Goal: Contribute content: Contribute content

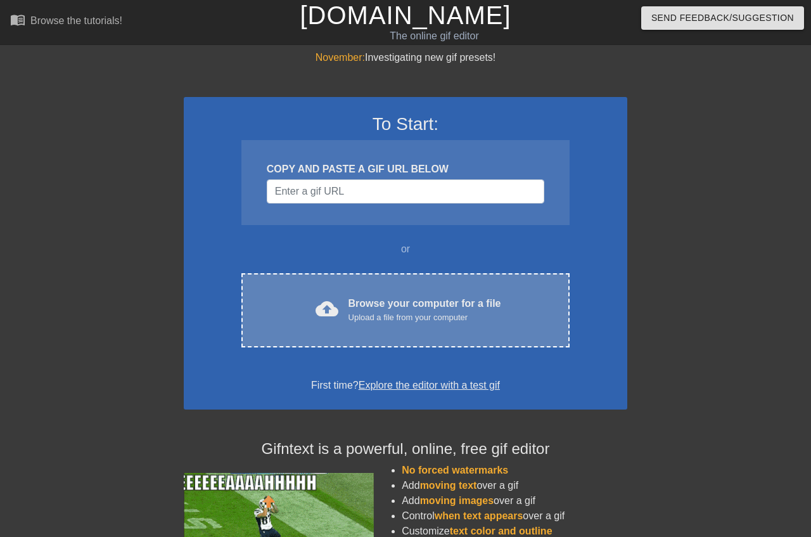
click at [409, 303] on div "Browse your computer for a file Upload a file from your computer" at bounding box center [425, 310] width 153 height 28
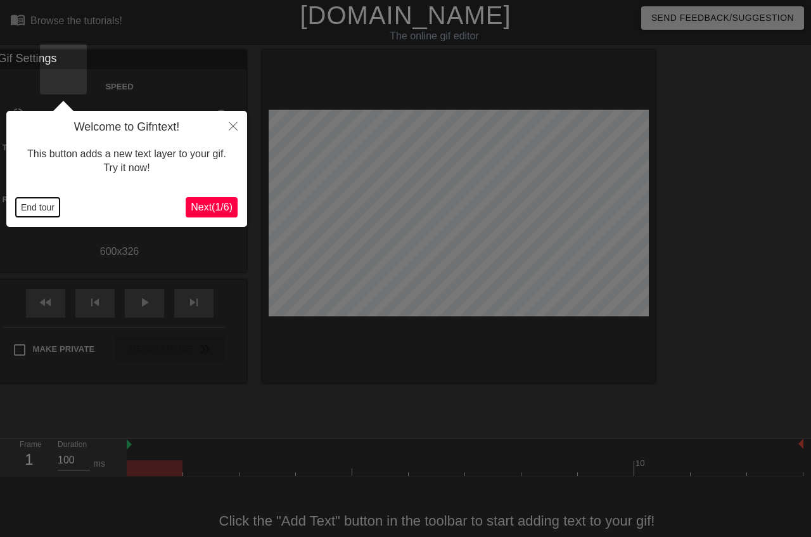
click at [46, 205] on button "End tour" at bounding box center [38, 207] width 44 height 19
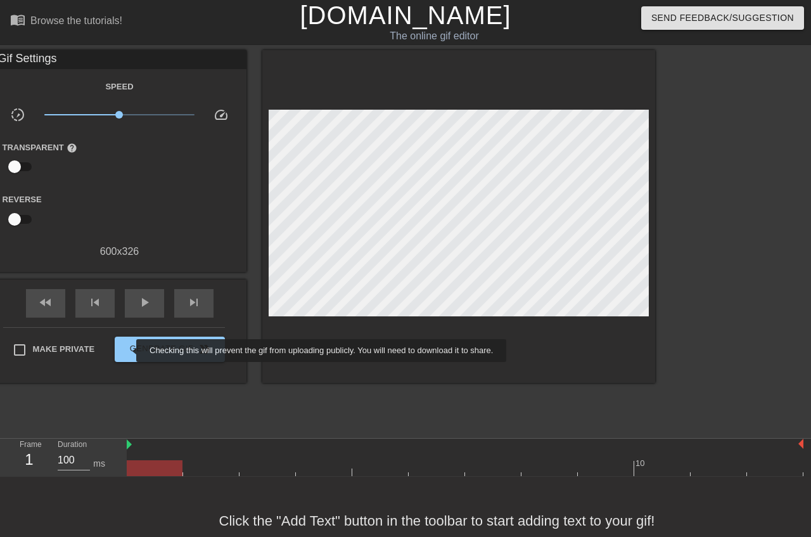
click at [95, 350] on span "Make Private" at bounding box center [64, 349] width 62 height 13
click at [33, 350] on input "Make Private" at bounding box center [19, 350] width 27 height 27
checkbox input "true"
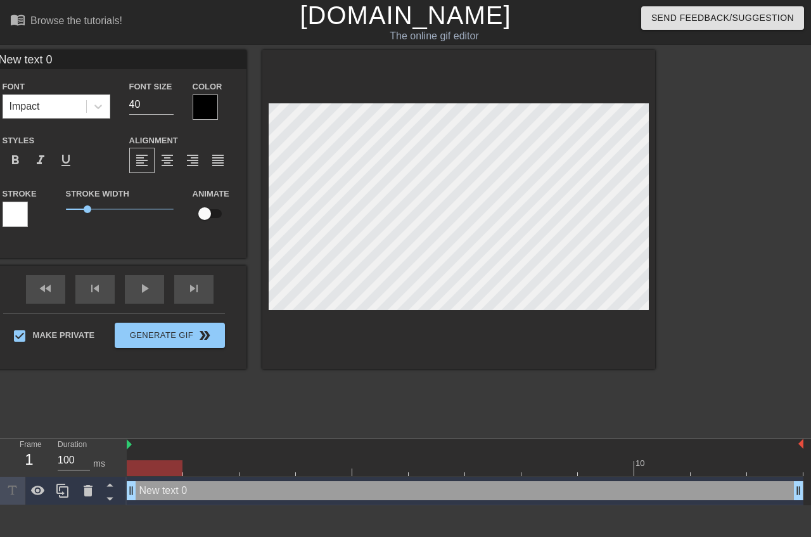
click at [218, 101] on div at bounding box center [205, 106] width 25 height 25
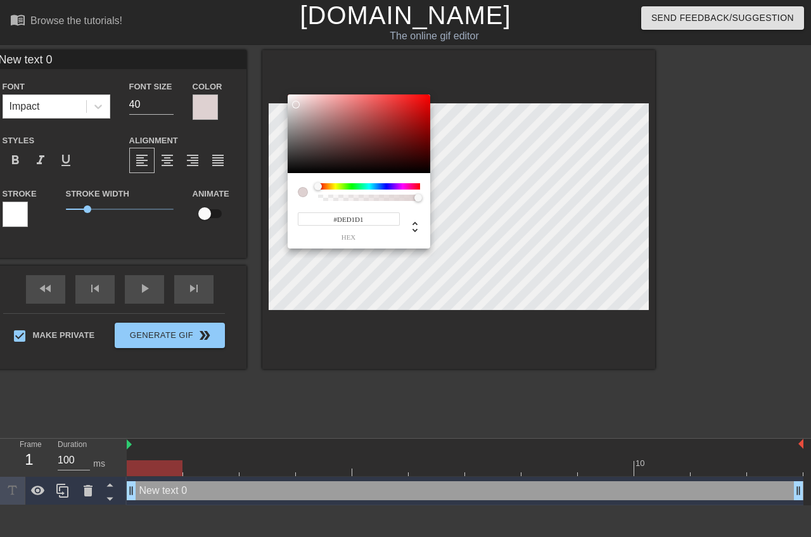
type input "#FFFFFF"
drag, startPoint x: 315, startPoint y: 122, endPoint x: 283, endPoint y: 94, distance: 42.2
click at [288, 94] on div at bounding box center [359, 133] width 143 height 79
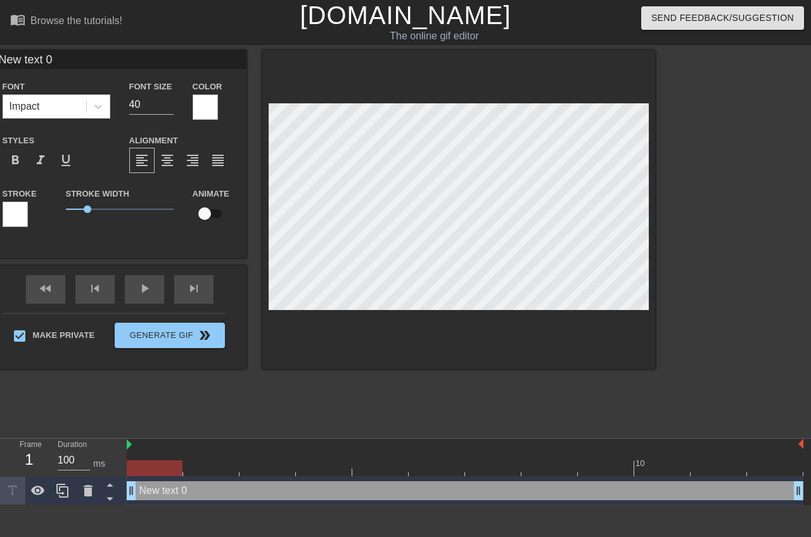
click at [28, 218] on div at bounding box center [15, 214] width 25 height 25
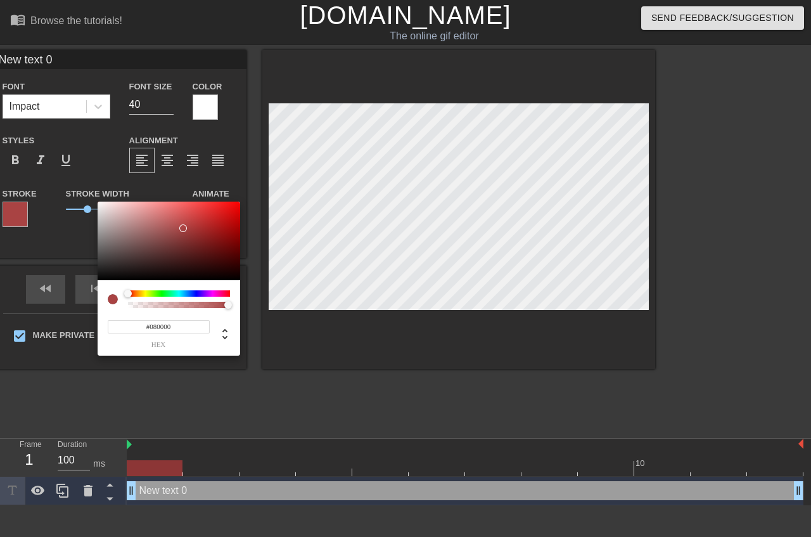
type input "#000000"
drag, startPoint x: 188, startPoint y: 232, endPoint x: 290, endPoint y: 312, distance: 129.6
click at [240, 280] on div at bounding box center [169, 241] width 143 height 79
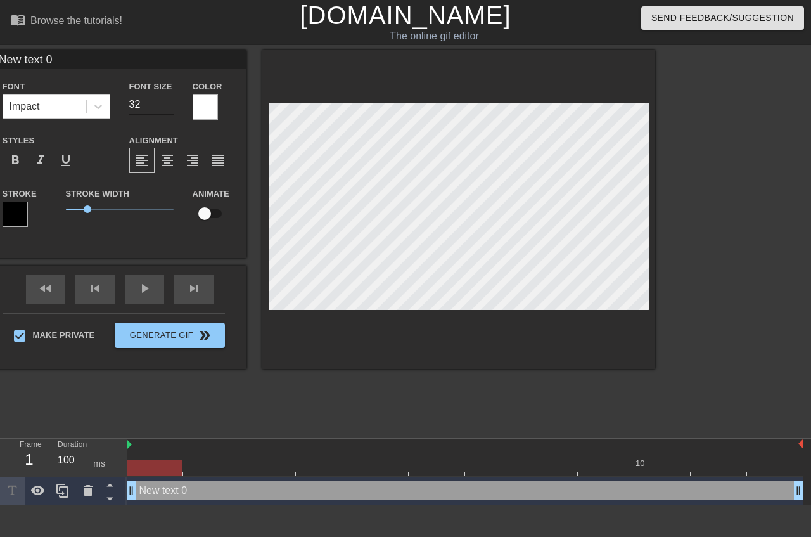
click at [174, 106] on input "32" at bounding box center [151, 104] width 44 height 20
click at [174, 106] on input "31" at bounding box center [151, 104] width 44 height 20
type input "30"
click at [174, 106] on input "30" at bounding box center [151, 104] width 44 height 20
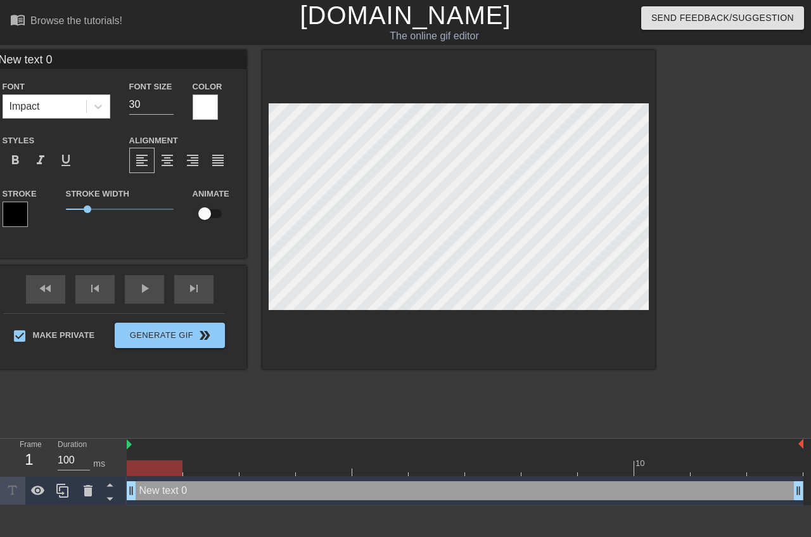
type input "L"
type textarea "L"
type input "Lo"
type textarea "Lo"
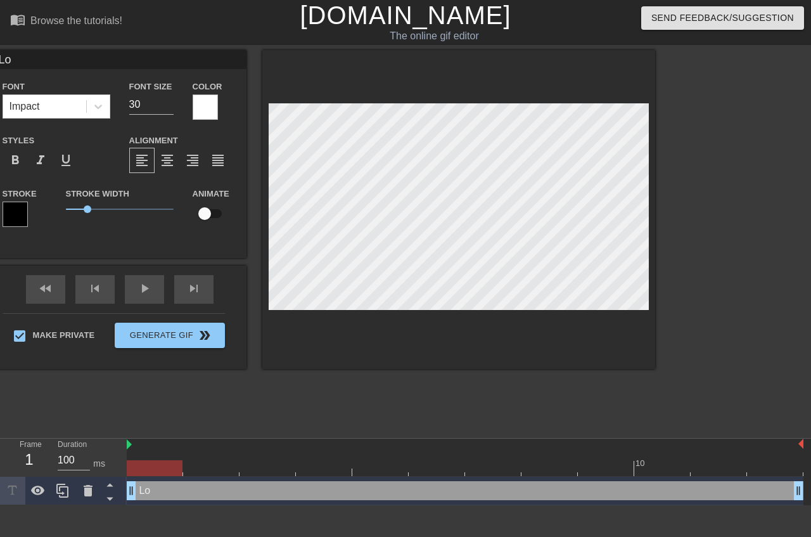
type input "Loc"
type textarea "Loc"
type input "Loca"
type textarea "Loca"
type input "Local"
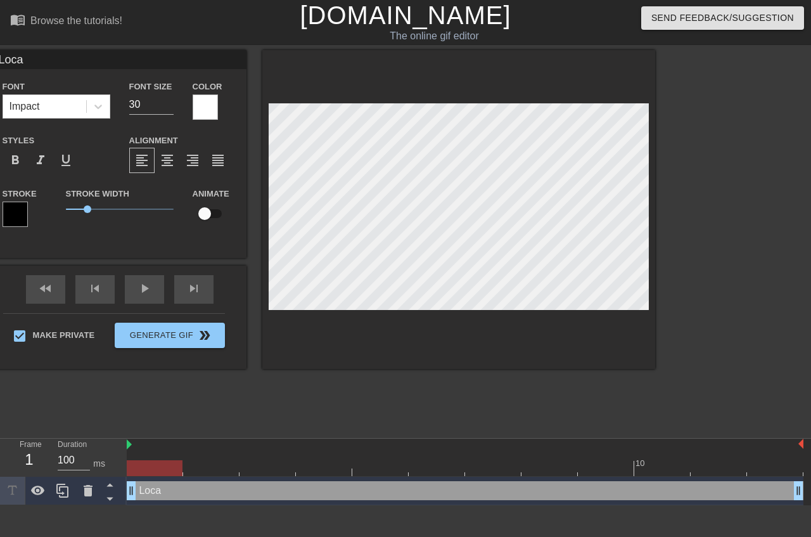
type textarea "Local"
type input "Local"
type textarea "Local"
type input "Local P"
type textarea "Local P"
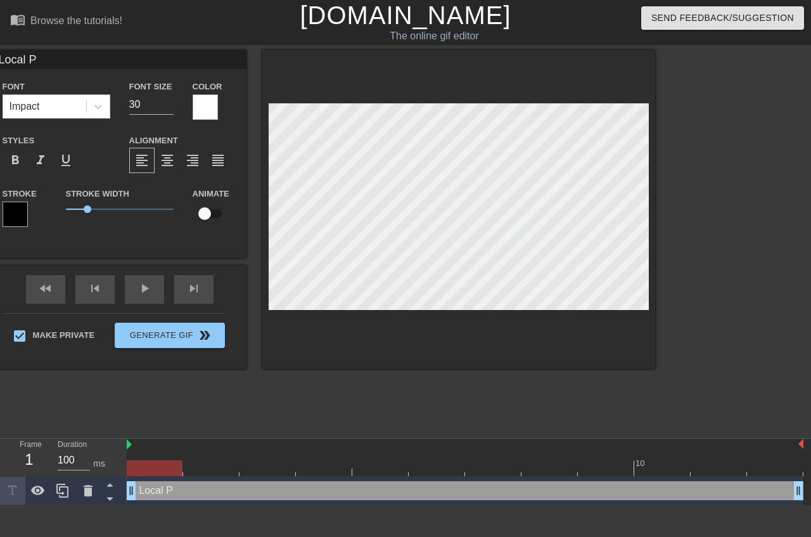
type input "Local Pr"
type textarea "Local Pr"
type input "Local Pro"
type textarea "Local Pro"
type input "Local Prou"
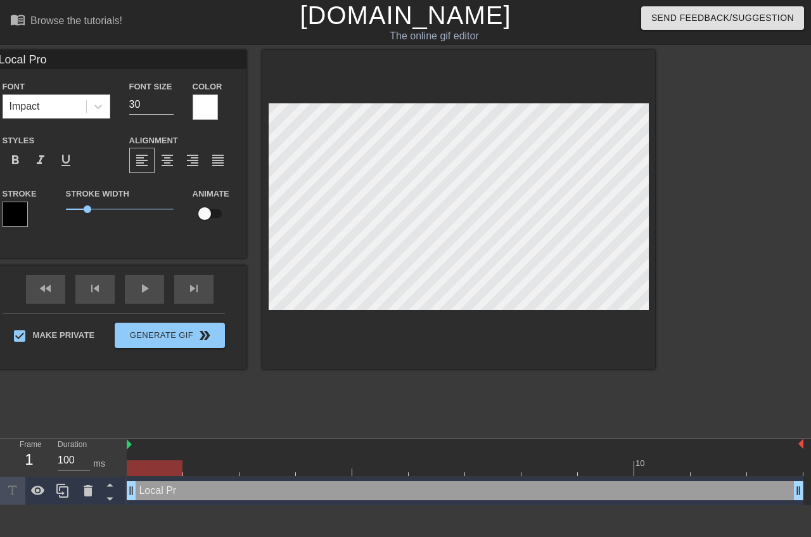
type textarea "Local Prou"
type input "Local Proud"
type textarea "Local Proud"
type input "Local Proud"
type textarea "Local Proud"
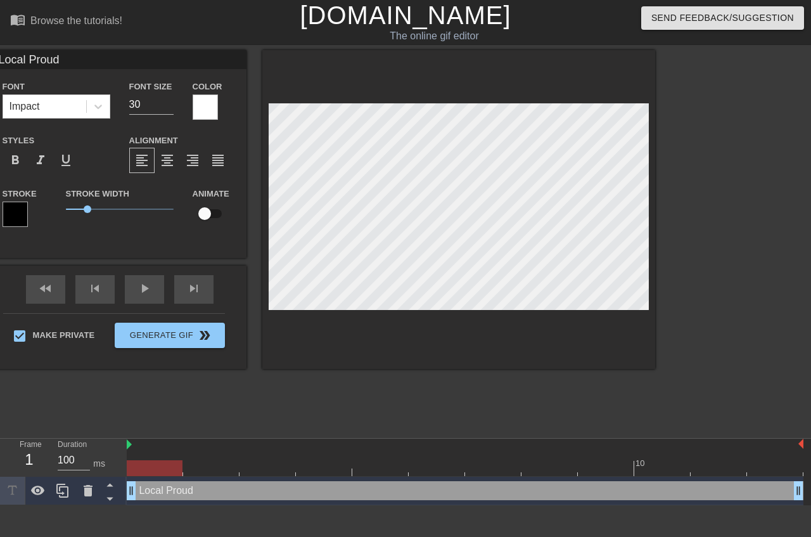
type input "Local Proud B"
type textarea "Local Proud B"
type input "Local Proud Bo"
type textarea "Local Proud Bo"
type input "Local Proud Boy"
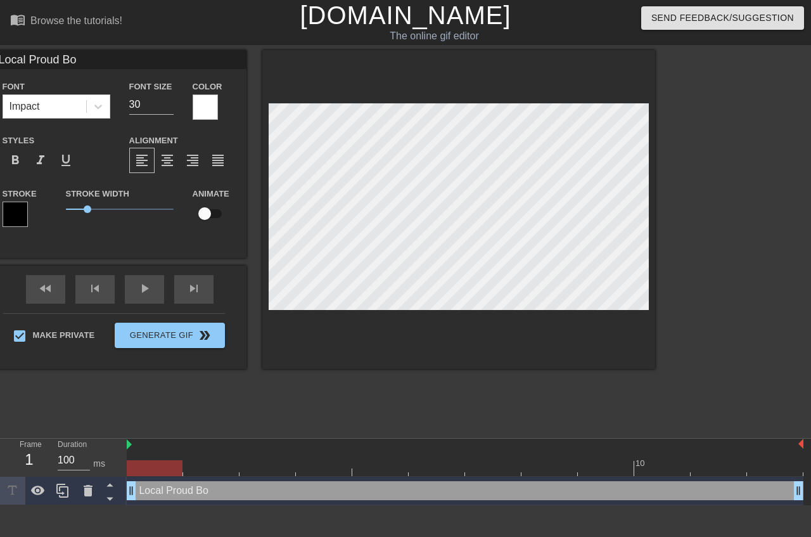
type textarea "Local Proud Boy"
type input "Local Proud Boys"
type textarea "Local Proud Boys"
type input "Local Proud Boys"
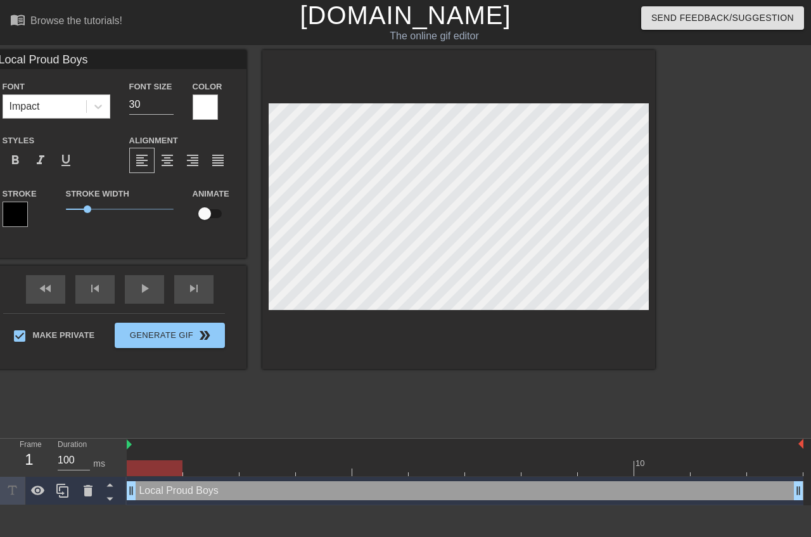
type textarea "Local Proud Boys"
type input "Local Proud Boysc"
type textarea "Local Proud Boys c"
type input "Local Proud Boysce"
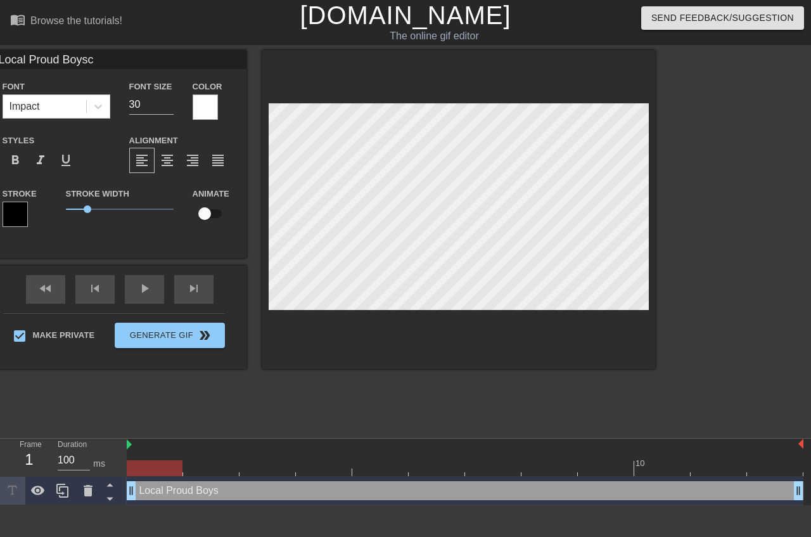
type textarea "Local Proud Boys ce"
type input "Local Proud Boyscel"
type textarea "Local Proud Boys cel"
type input "Local Proud Boyscele"
type textarea "Local Proud Boys cele"
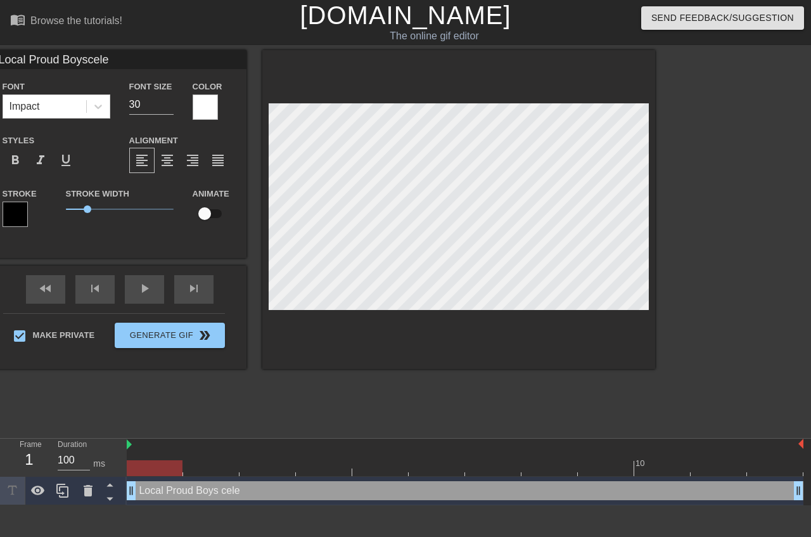
type input "Local Proud Boysceleb"
type textarea "Local Proud Boys celeb"
type input "Local Proud Boyscelebr"
type textarea "Local Proud Boys celebr"
type input "Local Proud Boyscelebra"
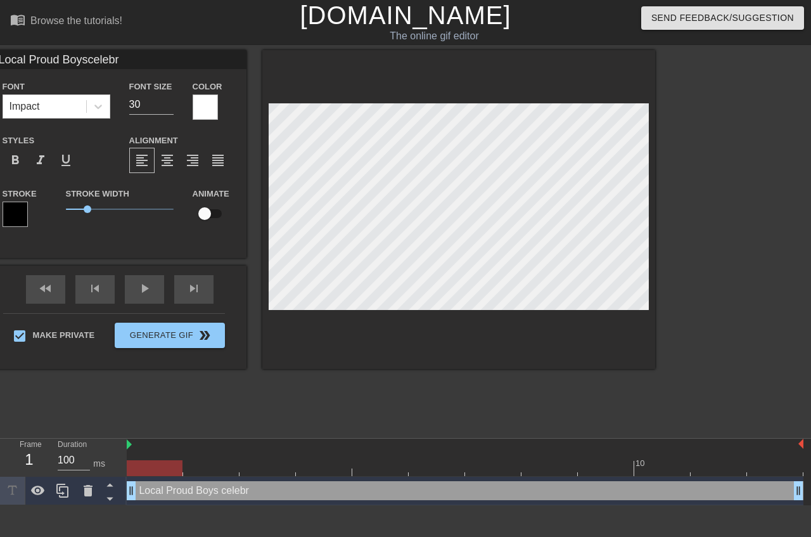
type textarea "Local Proud Boys celebra"
type input "Local Proud Boyscelebrat"
type textarea "Local Proud Boys celebrat"
type input "Local Proud Boyscelebrate"
type textarea "Local Proud Boys celebrate"
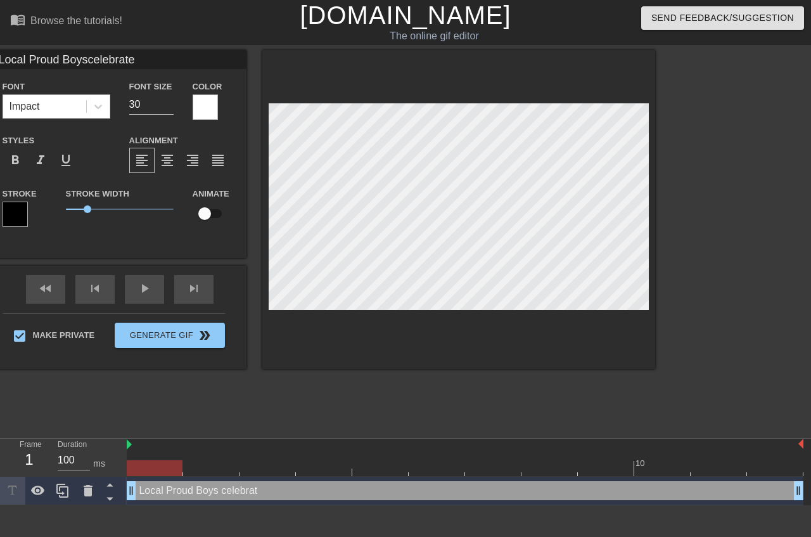
type input "Local Proud Boyscelebrate"
type textarea "Local Proud Boys celebrate"
type input "Local Proud Boyscelebrate a"
type textarea "Local Proud Boys celebrate a"
type input "Local Proud Boyscelebrate an"
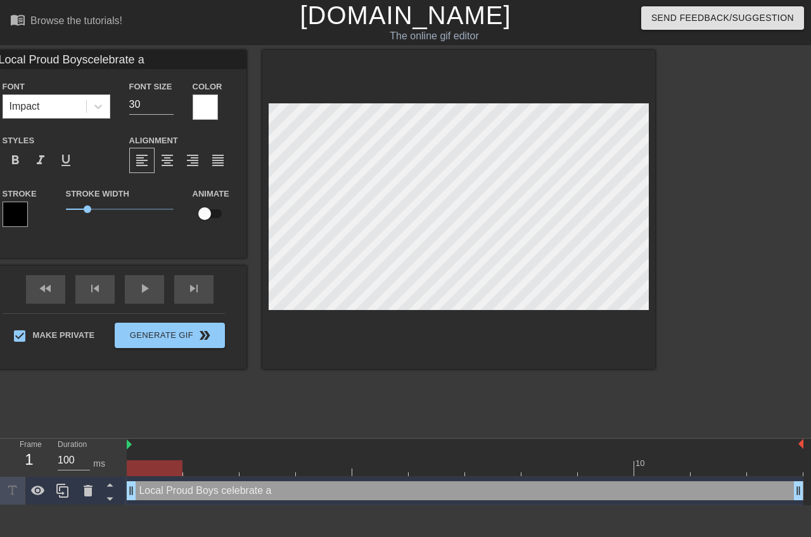
type textarea "Local Proud Boys celebrate an"
type input "Local Proud Boyscelebrate ano"
type textarea "Local Proud Boys celebrate ano"
type input "Local Proud Boyscelebrate anot"
type textarea "Local Proud Boys celebrate anot"
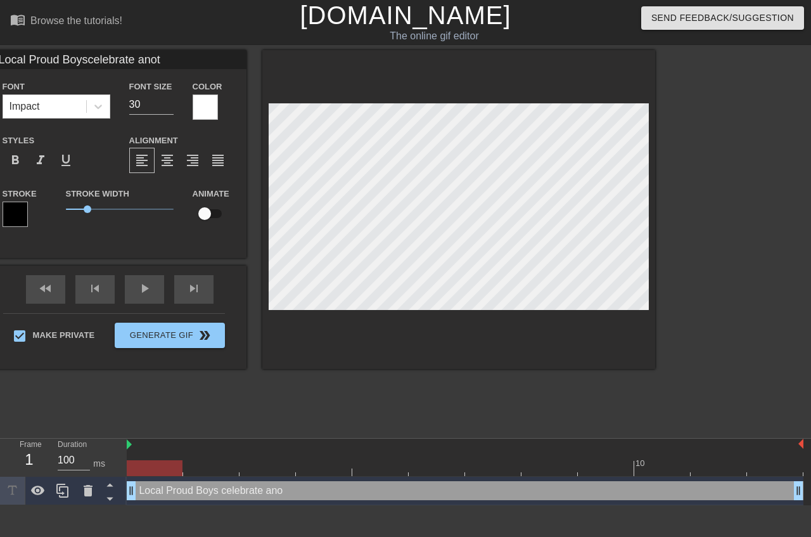
type input "Local Proud Boyscelebrate anoth"
type textarea "Local Proud Boys celebrate anoth"
type input "Local Proud Boyscelebrate anothe"
type textarea "Local Proud Boys celebrate anothe"
type input "Local Proud Boyscelebrate another"
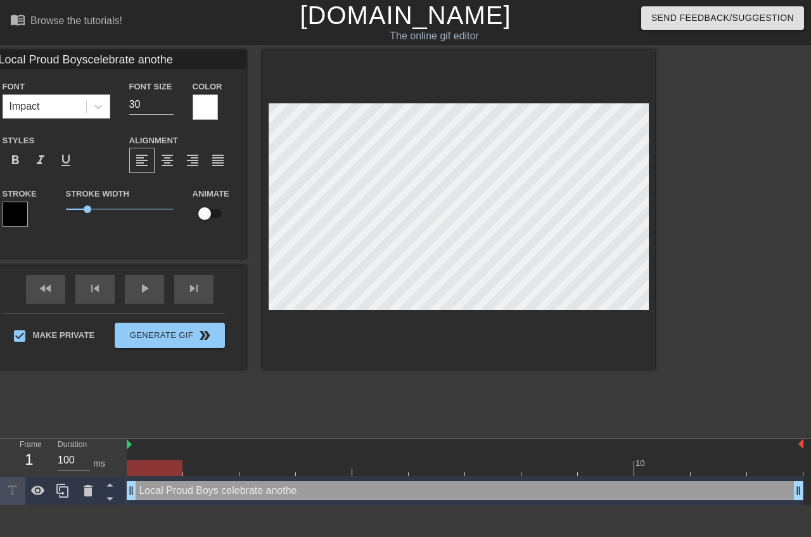
type textarea "Local Proud Boys celebrate another"
type input "Local Proud Boyscelebrate another"
type textarea "Local Proud Boys celebrate another"
type input "Local Proud Boyscelebrate anotherv"
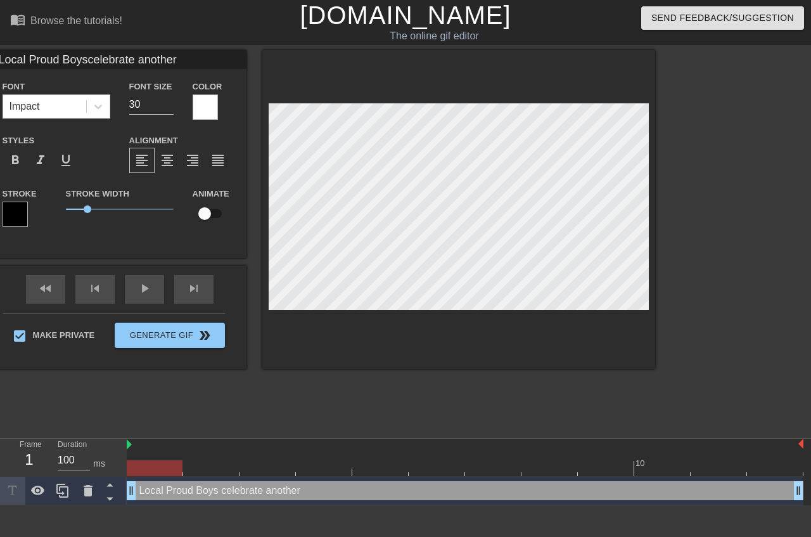
type textarea "Local Proud Boys celebrate another v"
type input "Local Proud Boyscelebrate anothervi"
type textarea "Local Proud Boys celebrate another vi"
type input "Local Proud Boyscelebrate anothervic"
type textarea "Local Proud Boys celebrate another vic"
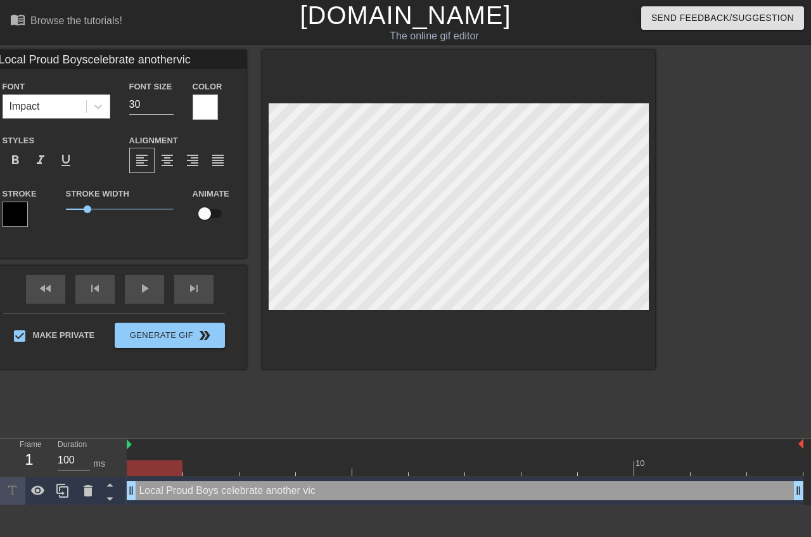
type input "Local Proud Boyscelebrate anothervict"
type textarea "Local Proud Boys celebrate another vict"
type input "Local Proud Boyscelebrate anothervicto"
type textarea "Local Proud Boys celebrate another victo"
type input "Local Proud Boyscelebrate anothervictor"
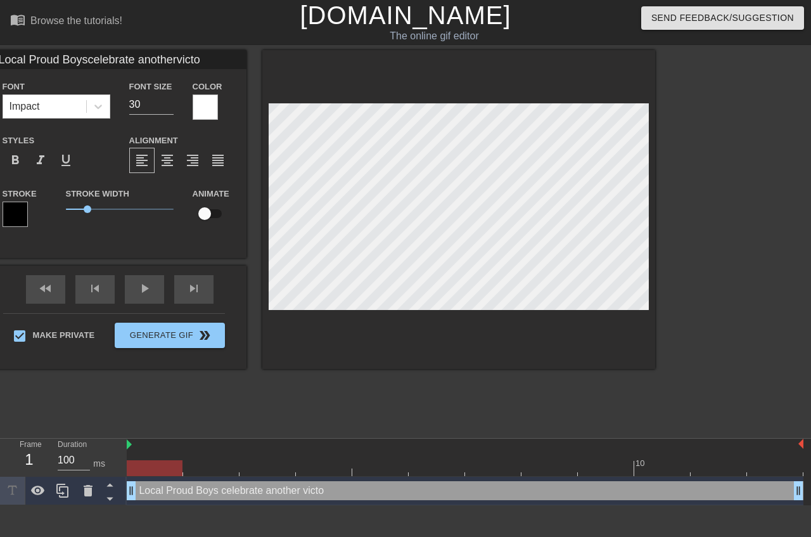
type textarea "Local Proud Boys celebrate another [PERSON_NAME]"
type input "Local Proud Boyscelebrate anothervictory"
type textarea "Local Proud Boys celebrate another victory"
type input "Local Proud Boyscelebrate anothervictory"
type textarea "Local Proud Boys celebrate another victory"
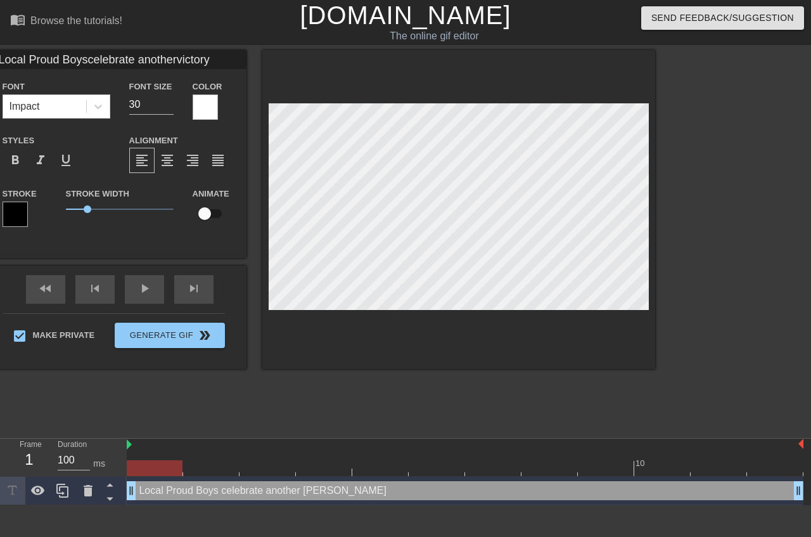
type input "Local Proud Boyscelebrate anothervictory b"
type textarea "Local Proud Boys celebrate another victory b"
type input "Local Proud Boyscelebrate anothervictory by"
type textarea "Local Proud Boys celebrate another victory by"
type input "Local Proud Boyscelebrate anothervictory by"
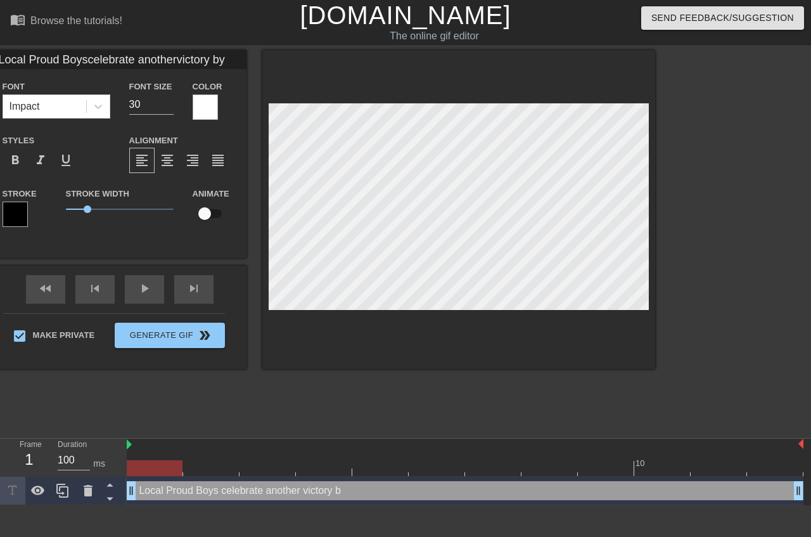
type textarea "Local Proud Boys celebrate another victory by"
type input "Local Proud Boyscelebrate anothervictory by b"
type textarea "Local Proud Boys celebrate another victory by b"
type input "Local Proud Boyscelebrate anothervictory by br"
type textarea "Local Proud Boys celebrate another victory by br"
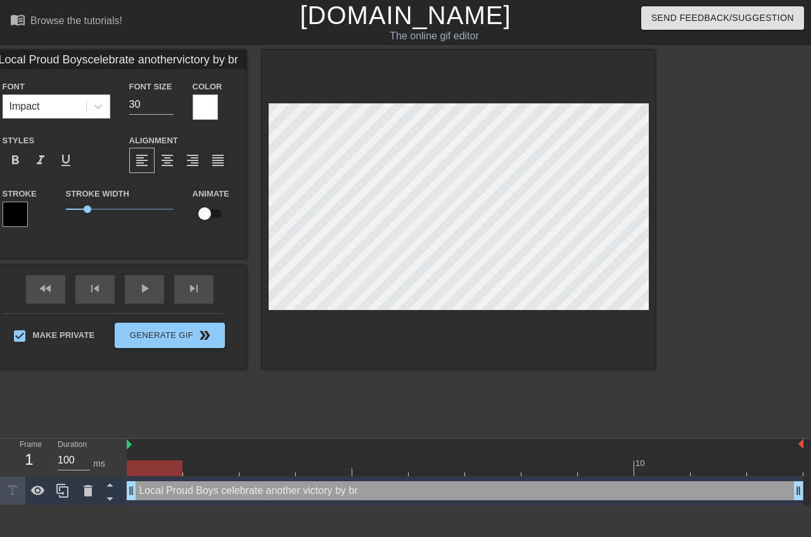
type input "Local Proud Boyscelebrate anothervictory by bre"
type textarea "Local Proud Boys celebrate another victory by bre"
type input "Local Proud Boyscelebrate anothervictory by [PERSON_NAME]"
type textarea "Local Proud Boys celebrate another victory by [PERSON_NAME]"
type input "Local Proud Boyscelebrate anothervictory by break"
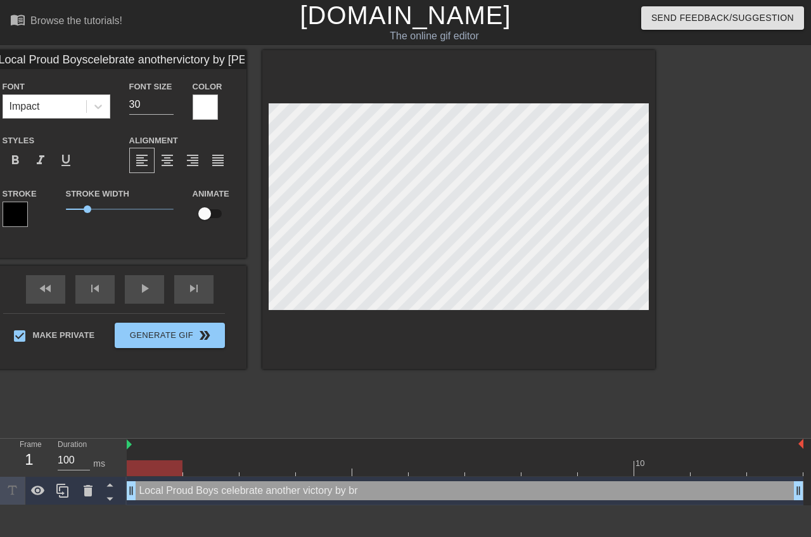
type textarea "Local Proud Boys celebrate another victory by break"
type input "Local Proud Boyscelebrate anothervictory by breaki"
type textarea "Local Proud Boys celebrate another victory by breaki"
type input "Local Proud Boyscelebrate anothervictory by breakin"
type textarea "Local Proud Boys celebrate another victory by breakin"
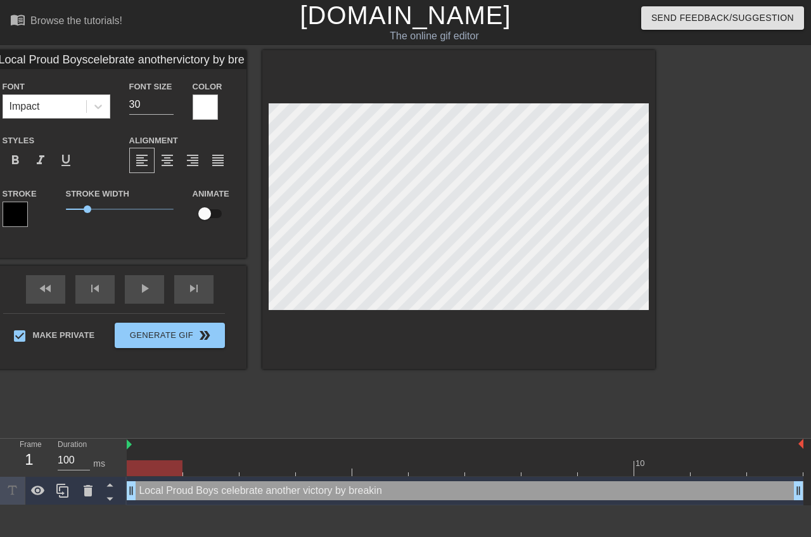
type input "Local Proud Boyscelebrate anothervictory by breaking"
type textarea "Local Proud Boys celebrate another victory by breaking"
type input "Local Proud Boyscelebrate anothervictory by breaking"
type textarea "Local Proud Boys celebrate another victory by breaking"
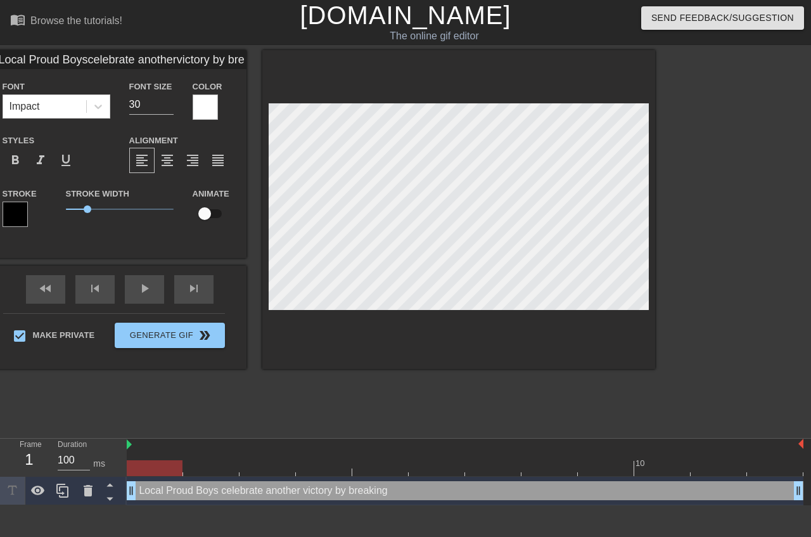
type input "Local Proud Boyscelebrate anothervictory by [PERSON_NAME]"
type textarea "Local Proud Boys celebrate another victory by breaking i"
type input "Local Proud Boyscelebrate anothervictory by breakingin"
type textarea "Local Proud Boys celebrate another victory by breaking in"
type input "Local Proud Boyscelebrate anothervictory by breakingin"
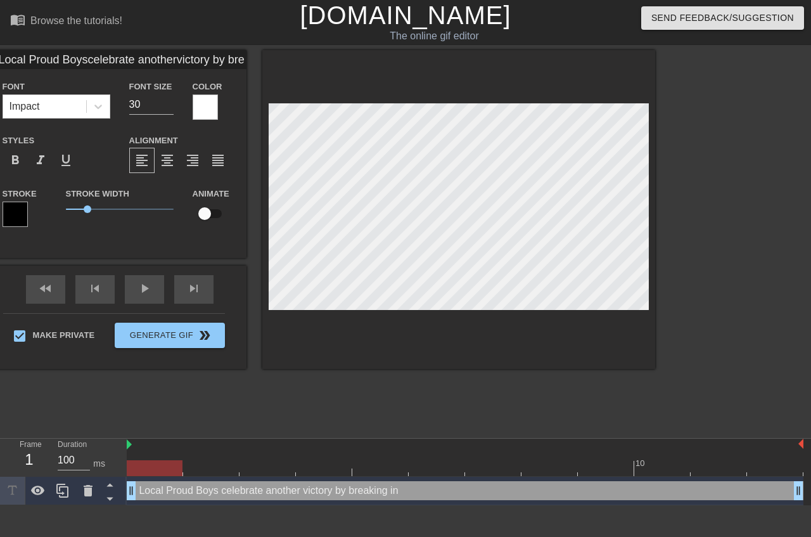
type textarea "Local Proud Boys celebrate another victory by breaking in"
type input "Local Proud Boyscelebrate anothervictory by breakingin t"
type textarea "Local Proud Boys celebrate another victory by breaking in t"
type input "Local Proud Boyscelebrate anothervictory by breakingin th"
type textarea "Local Proud Boys celebrate another victory by breaking in th"
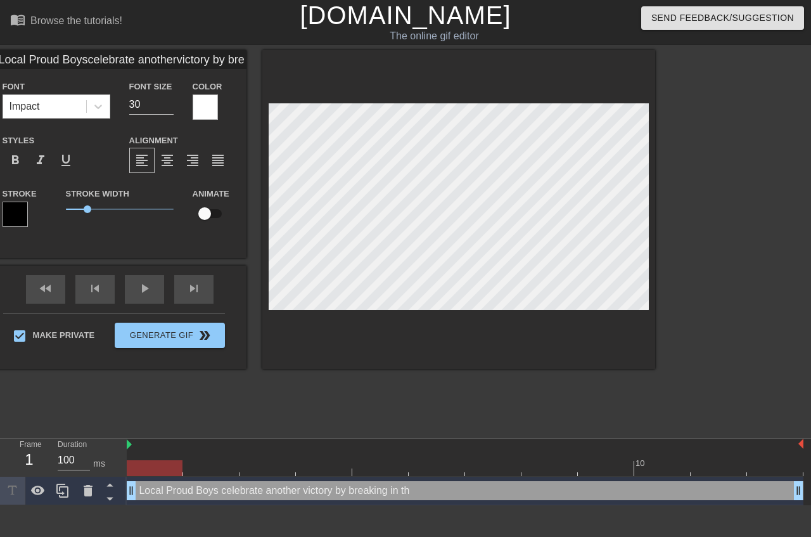
type input "Local Proud Boyscelebrate anothervictory by breakingin the"
type textarea "Local Proud Boys celebrate another victory by breaking in the"
type input "Local Proud Boyscelebrate anothervictory by breakingin thei"
type textarea "Local Proud Boys celebrate another victory by breaking in thei"
type input "Local Proud Boyscelebrate anothervictory by breakingin their"
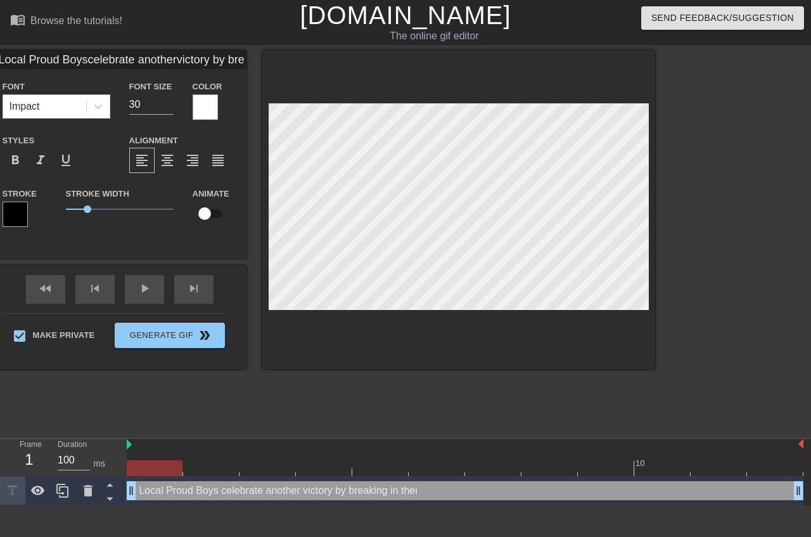
type textarea "Local Proud Boys celebrate another victory by breaking in their"
type input "Local Proud Boyscelebrate anothervictory by breakingin their"
type textarea "Local Proud Boys celebrate another victory by breaking in their"
type input "Local Proud Boyscelebrate anothervictory by breakingin their n"
type textarea "Local Proud Boys celebrate another victory by breaking in their n"
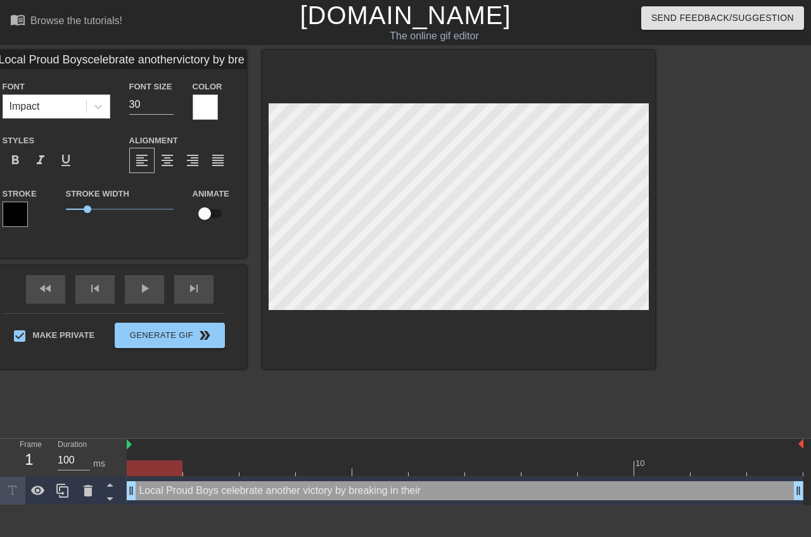
type input "Local Proud Boyscelebrate anothervictory by breakingin their ne"
type textarea "Local Proud Boys celebrate another victory by breaking in their ne"
type input "Local Proud Boyscelebrate anothervictory by breakingin their new"
type textarea "Local Proud Boys celebrate another victory by breaking in their new"
type input "Local Proud Boyscelebrate anothervictory by breakingin their newe"
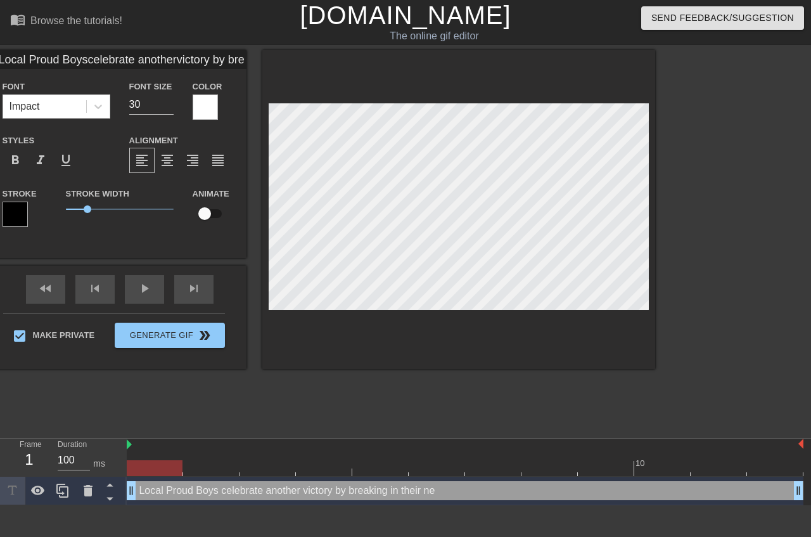
type textarea "Local Proud Boys celebrate another victory by breaking in their newe"
type input "Local Proud Boyscelebrate anothervictory by breakingin their newes"
type textarea "Local Proud Boys celebrate another victory by breaking in their newes"
type input "Local Proud Boyscelebrate anothervictory by breakingin their newest"
type textarea "Local Proud Boys celebrate another victory by breaking in their newest"
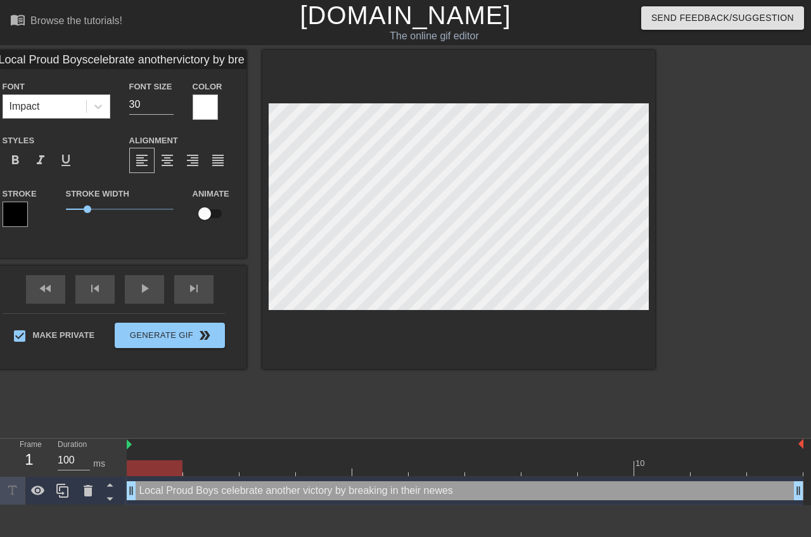
type input "Local Proud Boyscelebrate anothervictory by breakingin their newest"
type textarea "Local Proud Boys celebrate another victory by breaking in their newest"
type input "Local Proud Boyscelebrate anothervictory by breakingin their newest c"
type textarea "Local Proud Boys celebrate another victory by breaking in their newest c"
type input "Local Proud Boyscelebrate anothervictory by breakingin their newest cr"
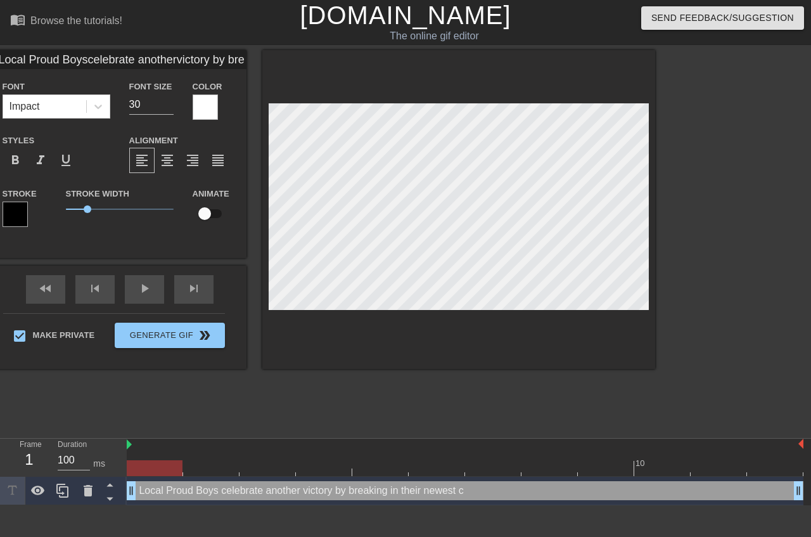
type textarea "Local Proud Boys celebrate another victory by breaking in their newest cr"
type input "Local Proud Boyscelebrate anothervictory by breakingin their newest cro"
type textarea "Local Proud Boys celebrate another victory by breaking in their newest cro"
type input "Local Proud Boyscelebrate anothervictory by breakingin their newest crop"
type textarea "Local Proud Boys celebrate another victory by breaking in their newest crop"
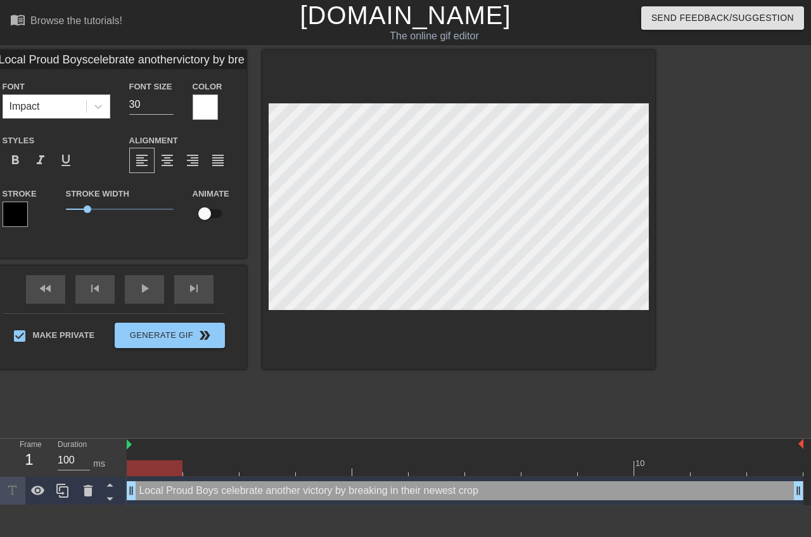
type input "Local Proud Boyscelebrate anothervictory by breakingin their newest crop"
type textarea "Local Proud Boys celebrate another victory by breaking in their newest crop"
type input "Local Proud Boyscelebrate anothervictory by breakingin their newest cropo"
type textarea "Local Proud Boys celebrate another victory by breaking in their newest crop o"
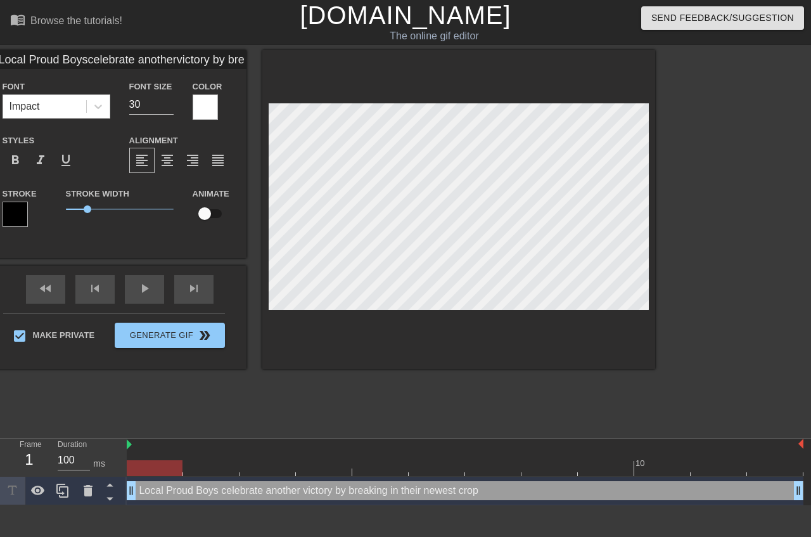
type input "Local Proud Boyscelebrate anothervictory by breakingin their newest cropof"
type textarea "Local Proud Boys celebrate another victory by breaking in their newest crop of"
type input "Local Proud Boyscelebrate anothervictory by breakingin their newest cropof"
type textarea "Local Proud Boys celebrate another victory by breaking in their newest crop of"
type input "Local Proud Boyscelebrate anothervictory by breakingin their newest cropof l"
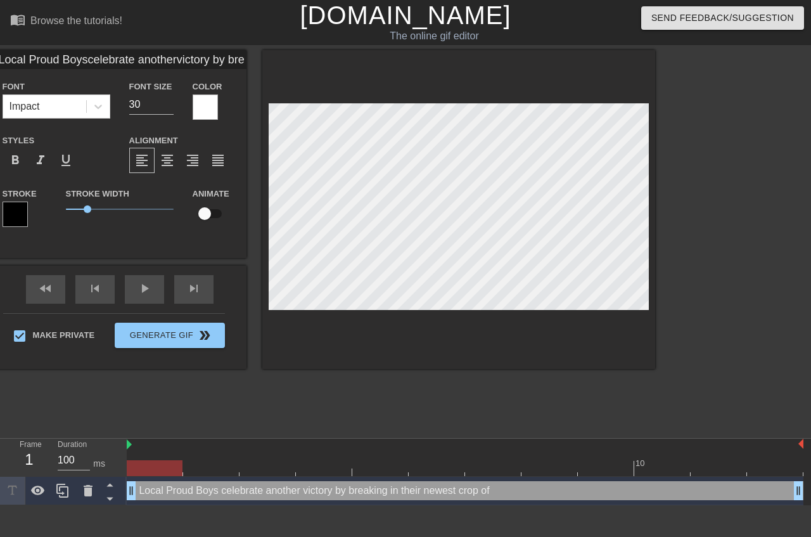
type textarea "Local Proud Boys celebrate another victory by breaking in their newest crop of l"
type input "Local Proud Boyscelebrate anothervictory by breakingin their newest cropof le"
type textarea "Local Proud Boys celebrate another victory by breaking in their newest crop of …"
type input "Local Proud Boyscelebrate anothervictory by breakingin their newest cropof lef"
type textarea "Local Proud Boys celebrate another victory by breaking in their newest crop of …"
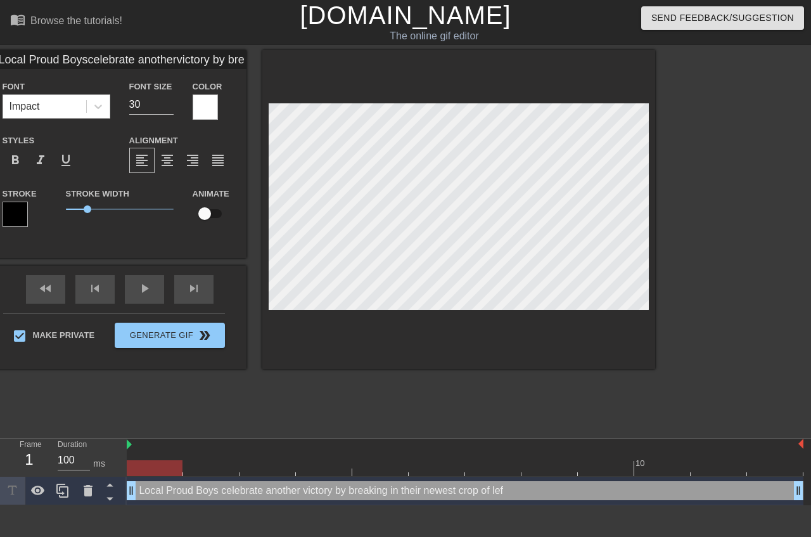
type input "Local Proud Boyscelebrate anothervictory by breakingin their newest cropof left"
type textarea "Local Proud Boys celebrate another victory by breaking in their newest crop of …"
type input "Local Proud Boyscelebrate anothervictory by breakingin their newest cropof lefti"
type textarea "Local Proud Boys celebrate another victory by breaking in their newest crop of …"
type input "Local Proud Boyscelebrate anothervictory by breakingin their newest cropof left…"
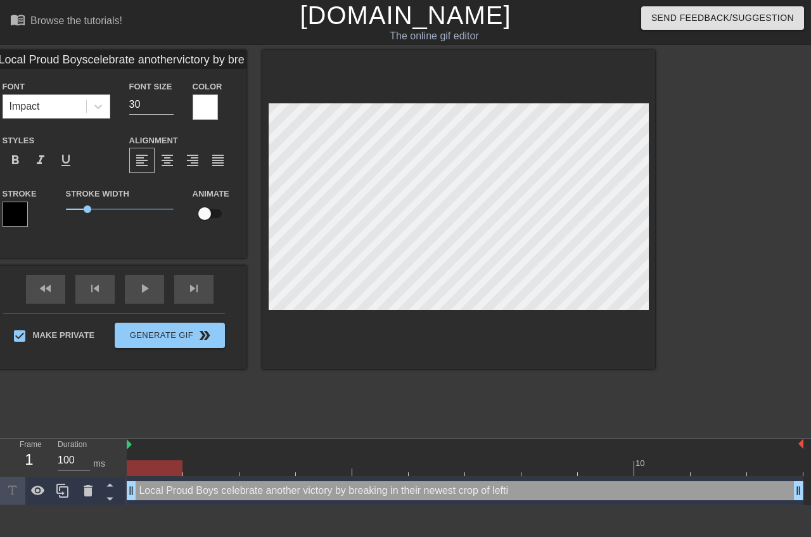
type textarea "Local Proud Boys celebrate another victory by breaking in their newest crop of …"
type input "Local Proud Boyscelebrate anothervictory by breakingin their newest cropof left…"
type textarea "Local Proud Boys celebrate another victory by breaking in their newest crop of …"
type input "Local Proud Boyscelebrate anothervictory by breakingin their newest cropof left…"
type textarea "Local Proud Boys celebrate another victory by breaking in their newest crop of …"
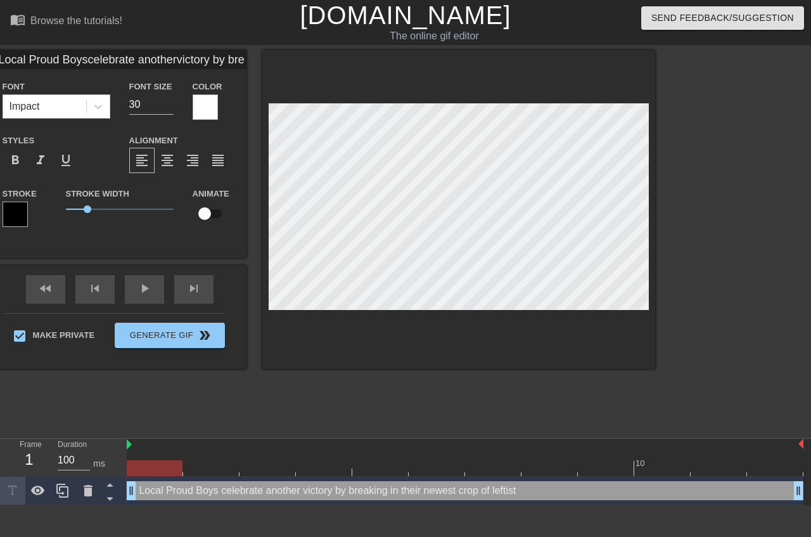
type input "Local Proud Boyscelebrate anothervictory by breakingin their newest cropof left…"
type textarea "Local Proud Boys celebrate another victory by breaking in their newest crop of …"
type input "Local Proud Boyscelebrate anothervictory by breakingin their newest cropof left…"
type textarea "Local Proud Boys celebrate another victory by breaking in their newest crop of …"
type input "Local Proud Boyscelebrate anothervictory by breakingin their newest cropof left…"
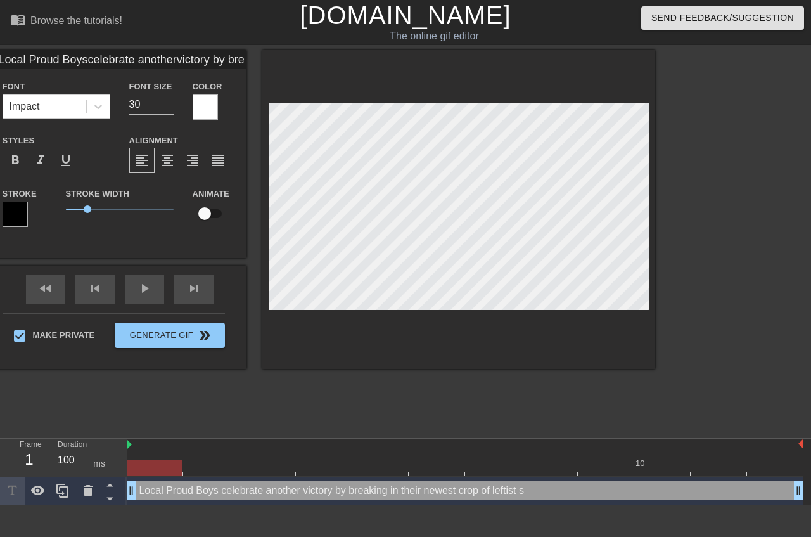
type textarea "Local Proud Boys celebrate another victory by breaking in their newest crop of …"
type input "Local Proud Boyscelebrate anothervictory by breakingin their newest cropof left…"
type textarea "Local Proud Boys celebrate another victory by breaking in their newest crop of …"
type input "Local Proud Boyscelebrate anothervictory by breakingin their newest cropof left…"
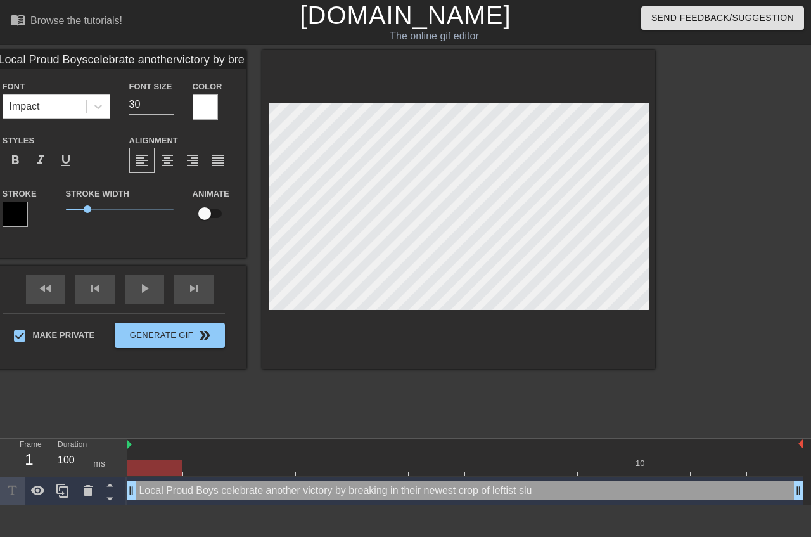
type textarea "Local Proud Boys celebrate another victory by breaking in their newest crop of …"
type input "Local Proud Boyscelebrate anothervictory by breakingin their newest cropof left…"
type input "29"
click at [174, 106] on input "29" at bounding box center [151, 104] width 44 height 20
type input "Local Proud Boyscelebrate anothervictory by breakingin their newest cropof left…"
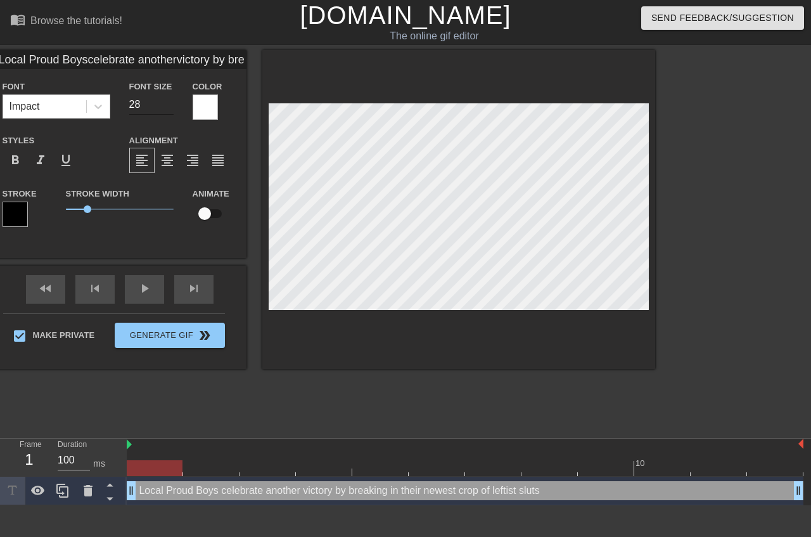
type input "28"
click at [174, 106] on input "28" at bounding box center [151, 104] width 44 height 20
type input "Local Proud Boyscelebrate anothervictory by breakingin their newest cropof left…"
type input "27"
click at [174, 106] on input "27" at bounding box center [151, 104] width 44 height 20
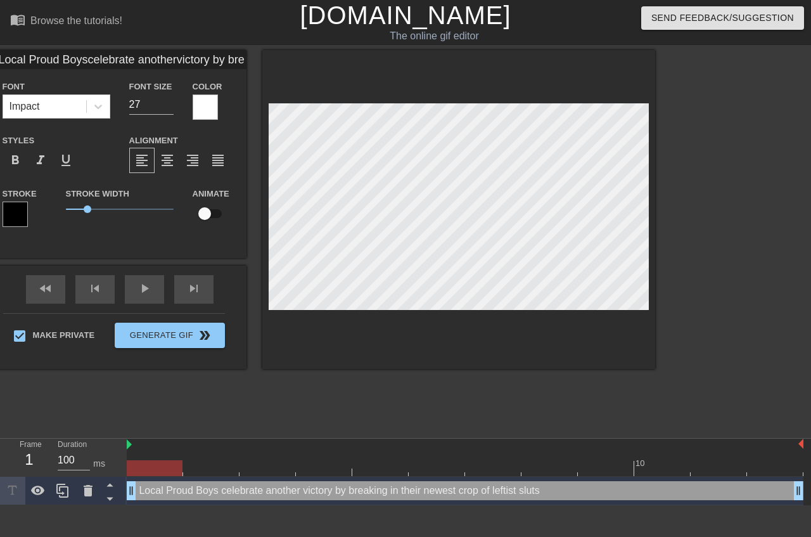
scroll to position [4, 2]
type input "Local Proud Boyscelebrate anothervictory by breakingin their newest cropof dlef…"
type textarea "Local Proud Boys celebrate another victory by breaking in their newest crop of …"
type input "Local Proud Boyscelebrate anothervictory by breakingin their newest cropof dule…"
type textarea "Local Proud Boys celebrate another victory by breaking in their newest crop of …"
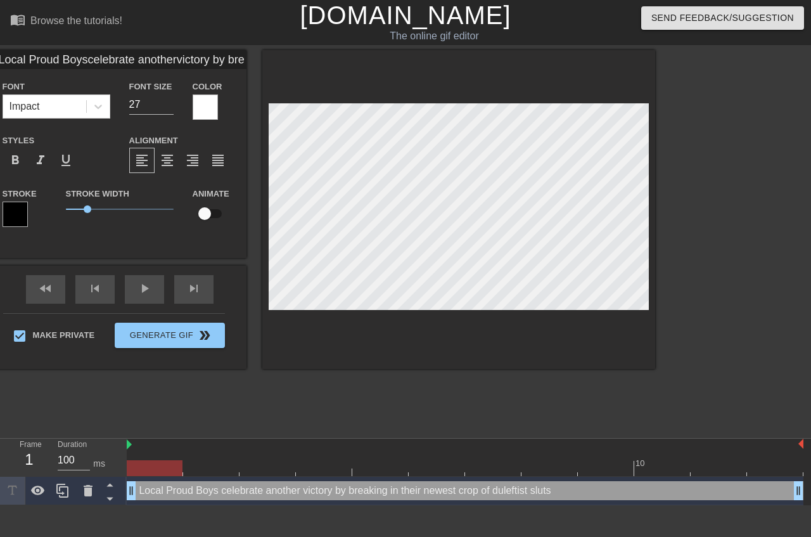
type input "Local Proud Boyscelebrate anothervictory by breakingin their newest cropof duml…"
type textarea "Local Proud Boys celebrate another victory by breaking in their newest crop of …"
click at [174, 108] on input "26" at bounding box center [151, 104] width 44 height 20
click at [174, 108] on input "25" at bounding box center [151, 104] width 44 height 20
click at [223, 280] on div "fast_rewind skip_previous play_arrow skip_next" at bounding box center [119, 290] width 207 height 48
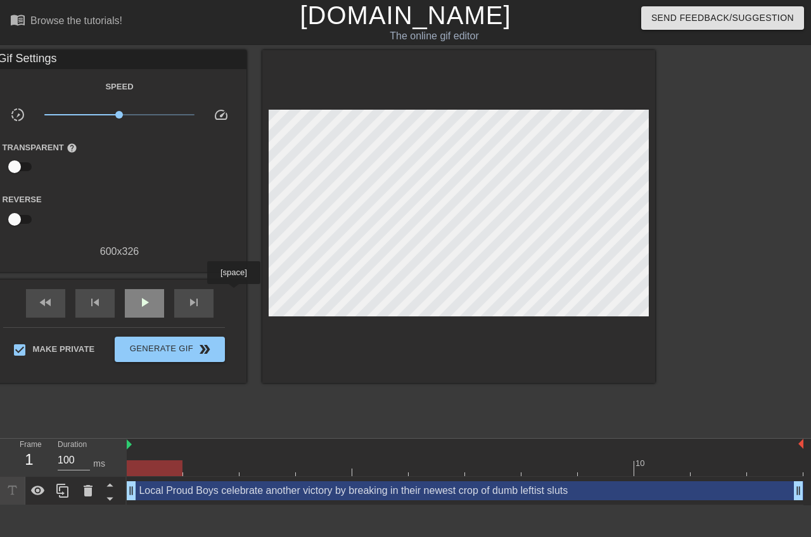
click at [164, 293] on div "play_arrow" at bounding box center [144, 303] width 39 height 29
